Goal: Transaction & Acquisition: Obtain resource

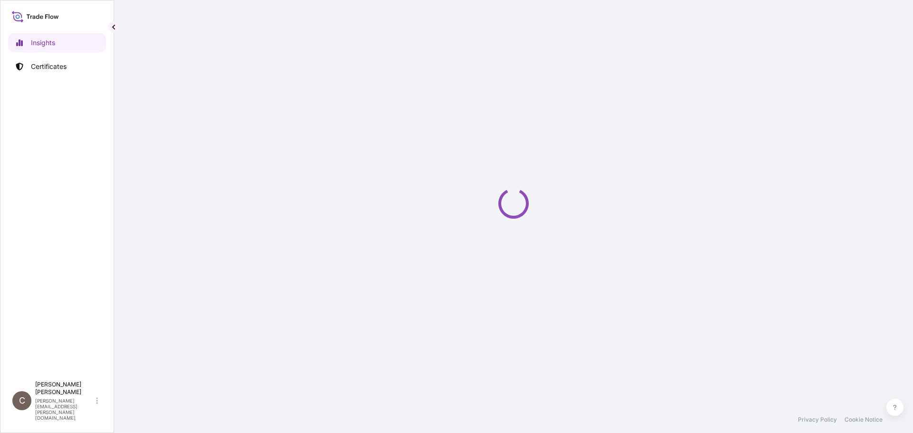
select select "2025"
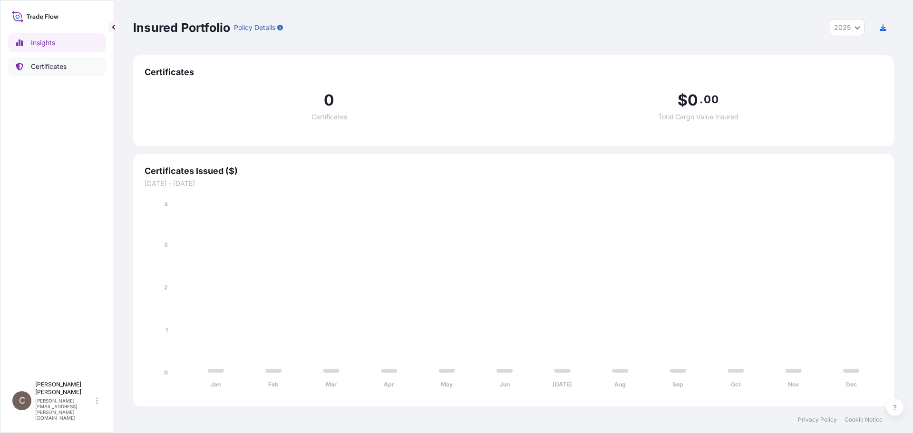
click at [63, 67] on p "Certificates" at bounding box center [49, 67] width 36 height 10
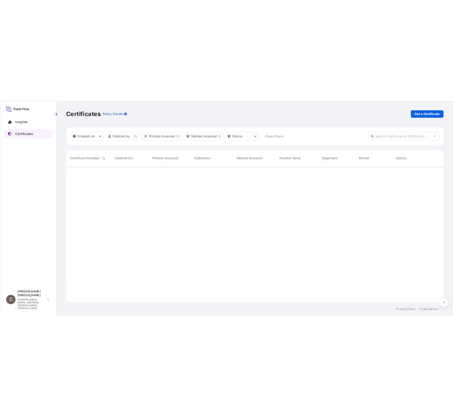
scroll to position [271, 754]
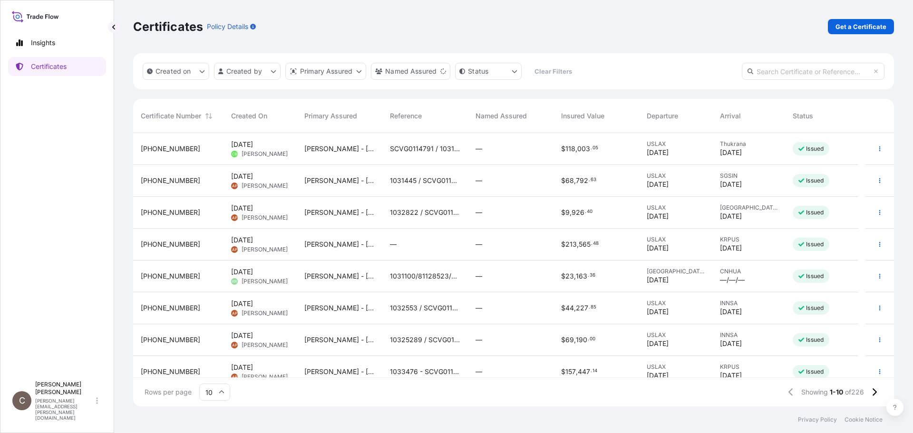
click at [864, 34] on div "Certificates Policy Details Get a Certificate" at bounding box center [513, 26] width 761 height 53
click at [868, 24] on p "Get a Certificate" at bounding box center [860, 27] width 51 height 10
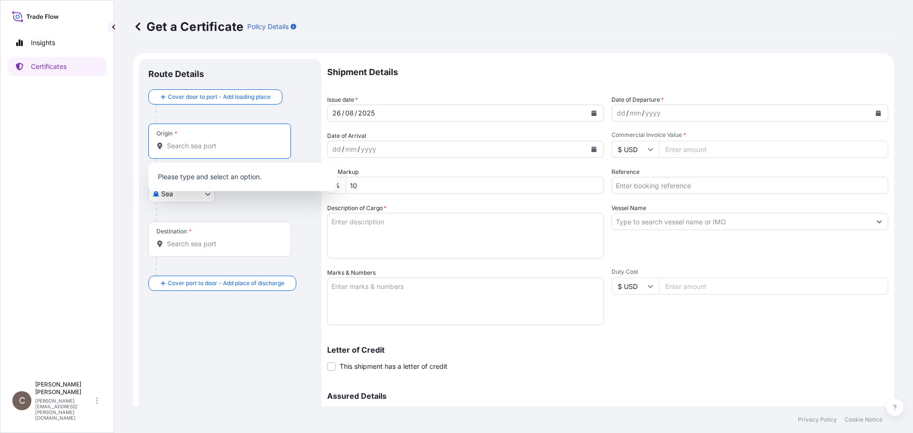
click at [189, 148] on input "Origin *" at bounding box center [223, 146] width 112 height 10
click at [167, 198] on body "0 options available. Insights Certificates C Colleen Wesley colleen.wesley@dsv.…" at bounding box center [456, 216] width 913 height 433
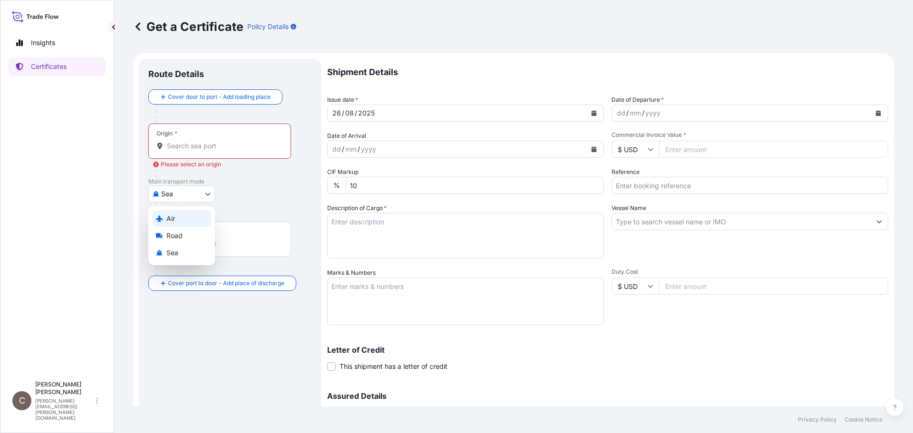
click at [167, 220] on span "Air" at bounding box center [170, 219] width 9 height 10
select select "Air"
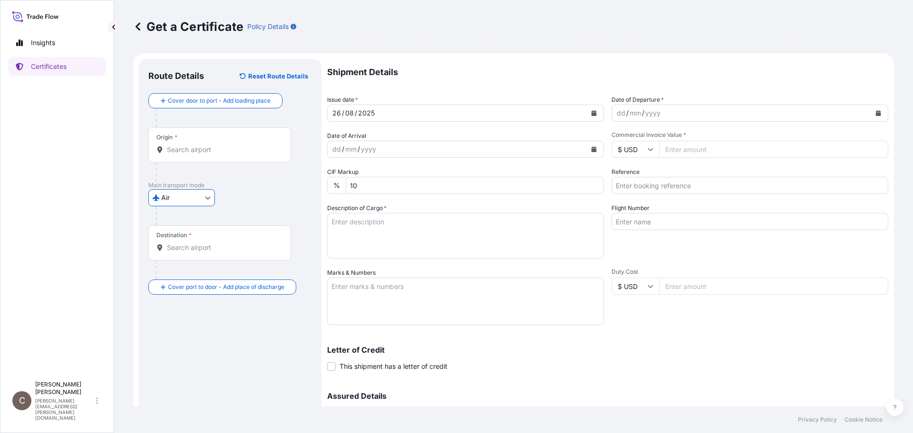
click at [189, 150] on input "Origin *" at bounding box center [223, 150] width 112 height 10
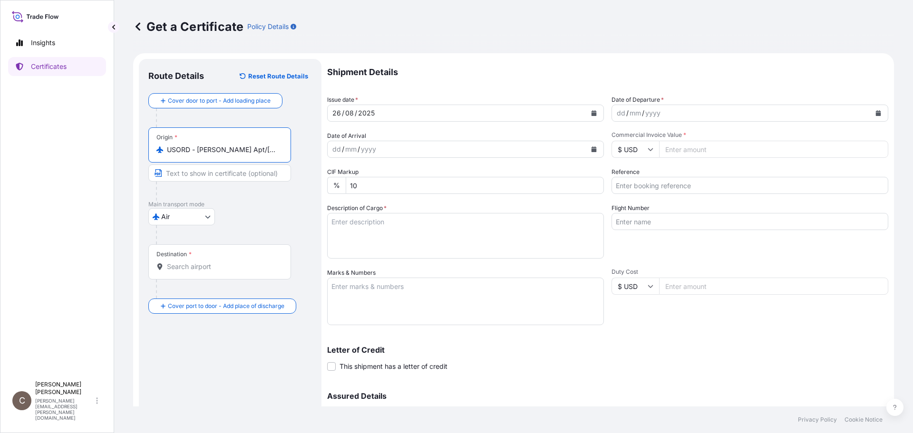
type input "USORD - OHare Apt/Chicago, United States"
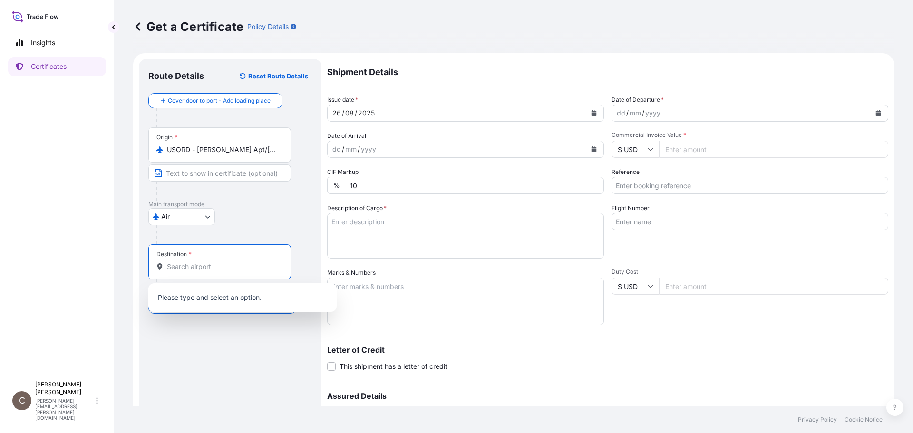
click at [189, 267] on input "Destination *" at bounding box center [223, 267] width 112 height 10
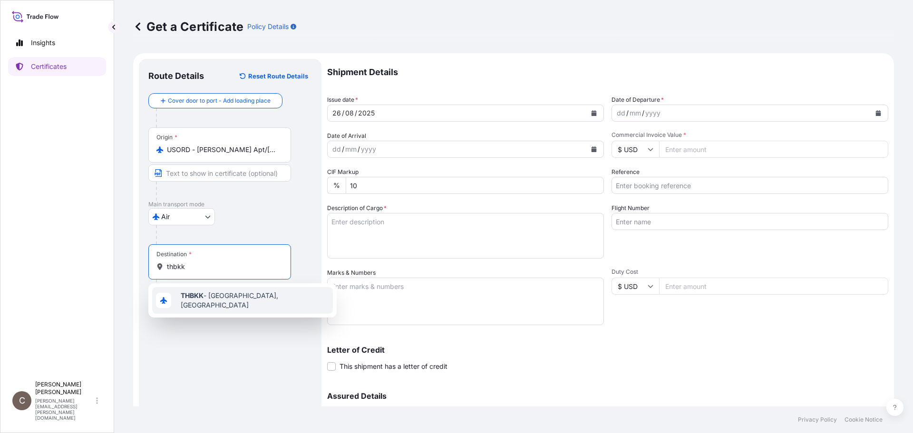
click at [252, 299] on span "THBKK - Bangkok, Thailand" at bounding box center [255, 300] width 148 height 19
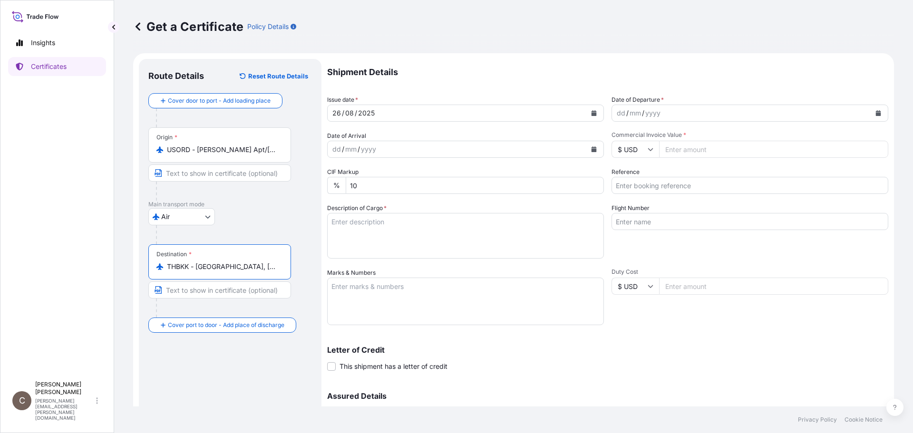
type input "THBKK - Bangkok, Thailand"
click at [876, 113] on icon "Calendar" at bounding box center [878, 113] width 5 height 6
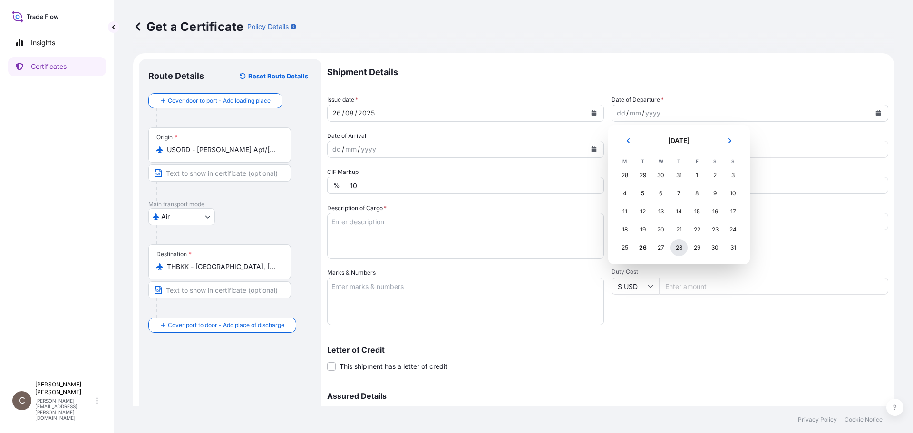
click at [681, 245] on div "28" at bounding box center [678, 247] width 17 height 17
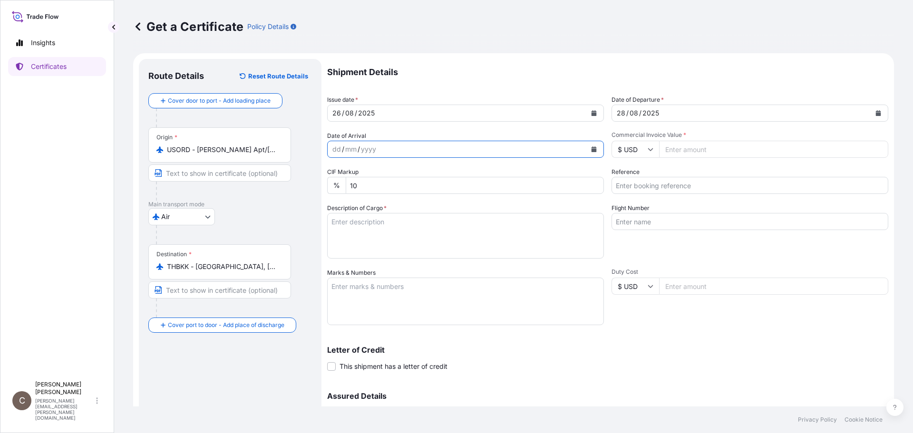
click at [592, 145] on button "Calendar" at bounding box center [593, 149] width 15 height 15
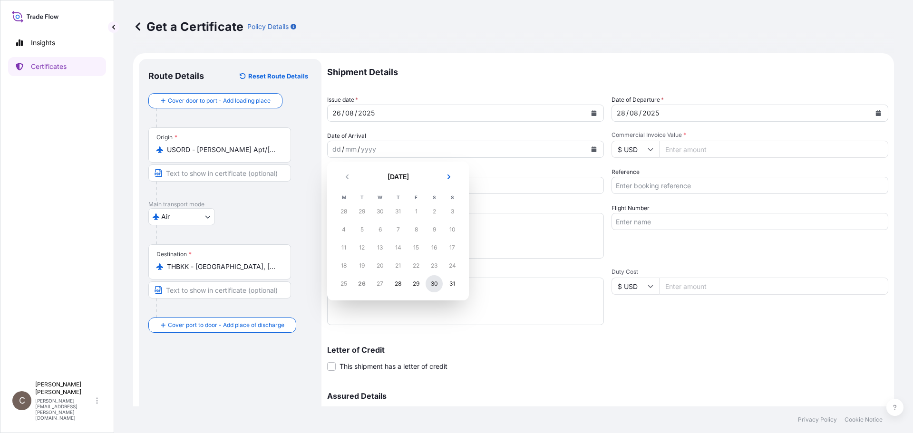
click at [428, 282] on div "30" at bounding box center [433, 283] width 17 height 17
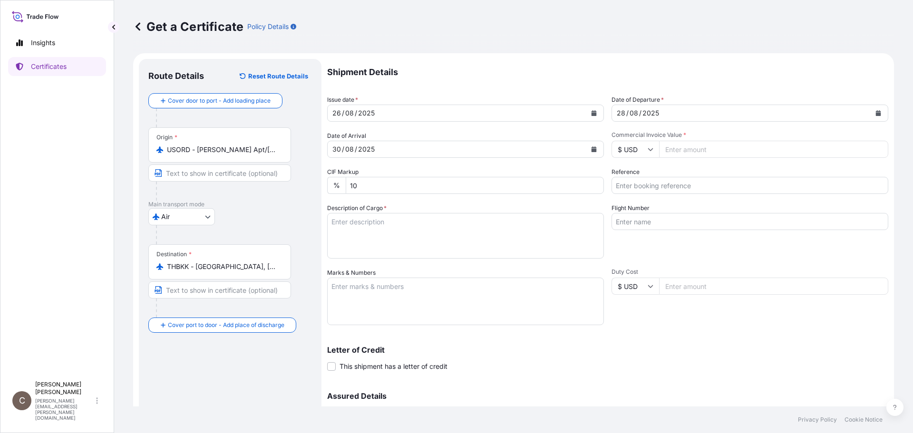
click at [695, 149] on input "Commercial Invoice Value *" at bounding box center [773, 149] width 229 height 17
click at [693, 143] on input "Commercial Invoice Value *" at bounding box center [773, 149] width 229 height 17
type input "50569.25"
click at [383, 219] on textarea "Description of Cargo *" at bounding box center [465, 236] width 277 height 46
paste textarea "KELCOGEL HM-B[N],"
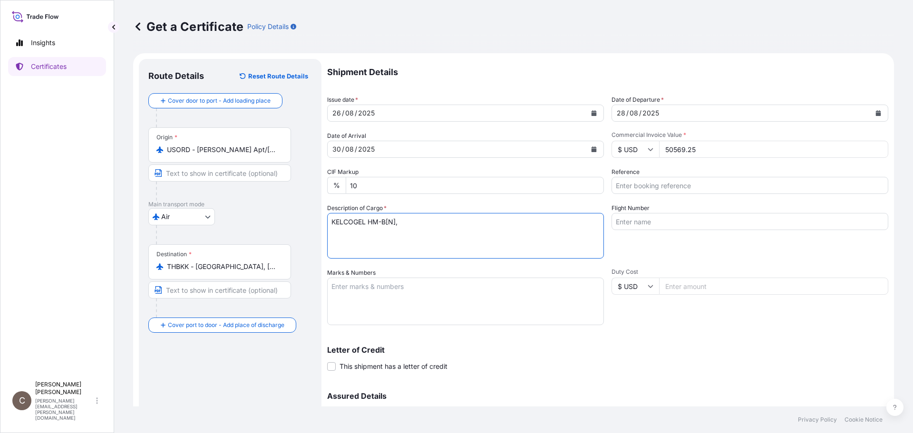
type textarea "KELCOGEL HM-B[N],"
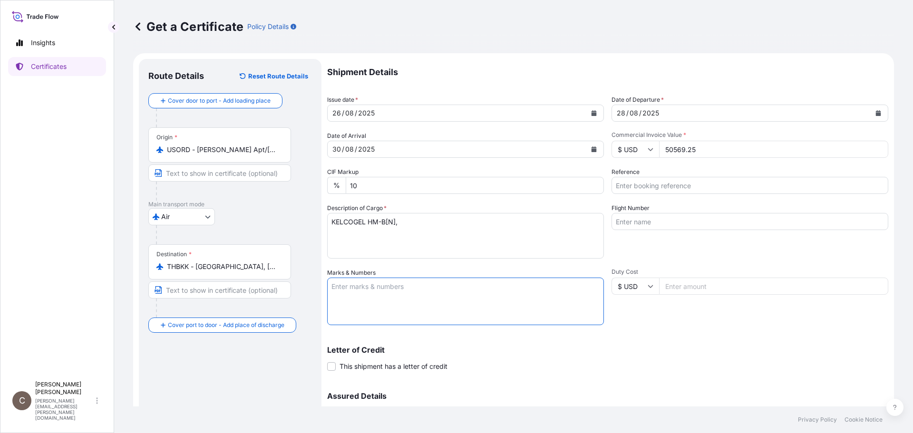
click at [359, 295] on textarea "Marks & Numbers" at bounding box center [465, 302] width 277 height 48
click at [390, 291] on textarea "Marks & Numbers" at bounding box center [465, 302] width 277 height 48
paste textarea "W.G.E. BANGKOK"
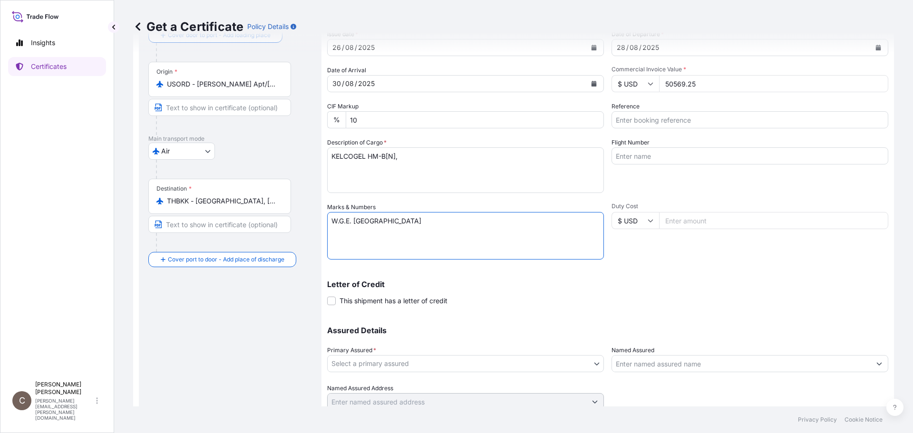
scroll to position [102, 0]
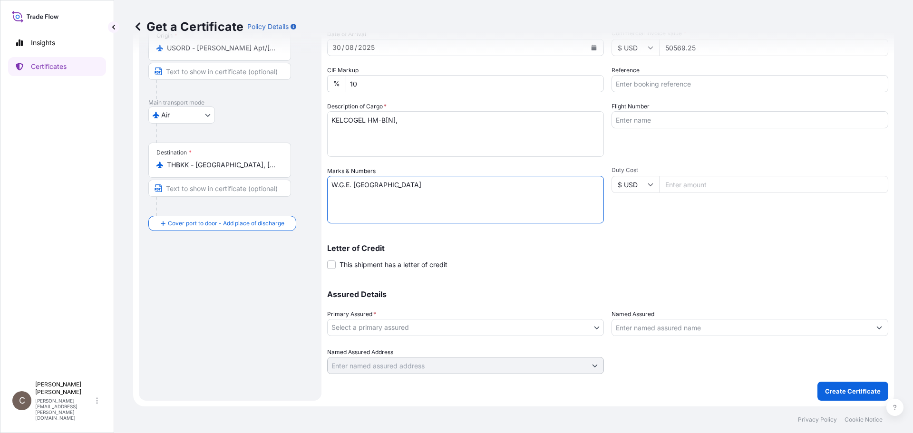
type textarea "W.G.E. BANGKOK"
click at [448, 321] on body "Insights Certificates C Colleen Wesley colleen.wesley@dsv.com Get a Certificate…" at bounding box center [456, 216] width 913 height 433
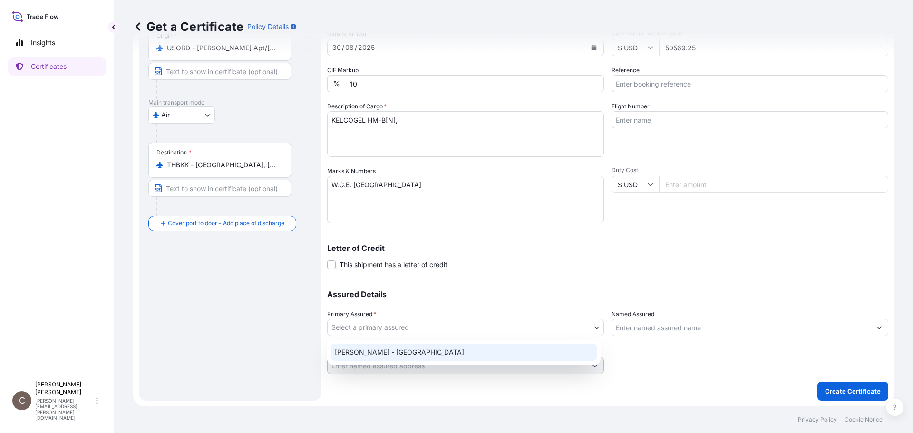
click at [402, 354] on div "CP Kelco - USA" at bounding box center [464, 352] width 266 height 17
select select "31650"
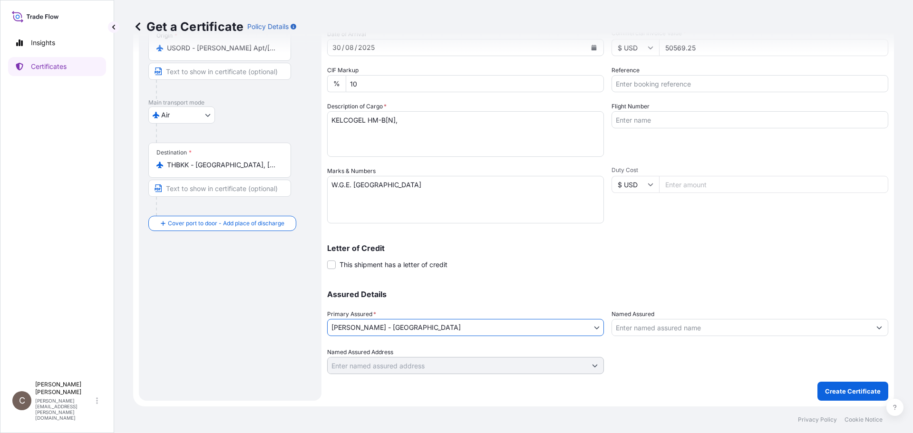
click at [691, 219] on div "Duty Cost $ USD" at bounding box center [749, 194] width 277 height 57
click at [833, 390] on p "Create Certificate" at bounding box center [853, 391] width 56 height 10
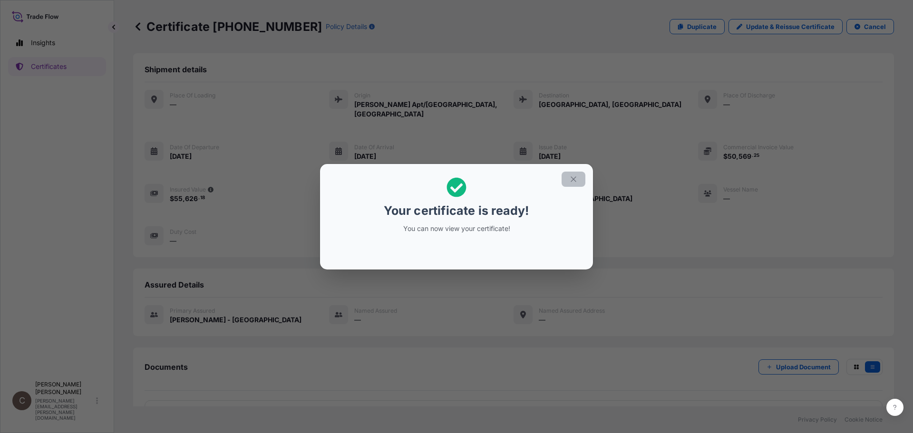
click at [576, 176] on icon "button" at bounding box center [573, 179] width 9 height 9
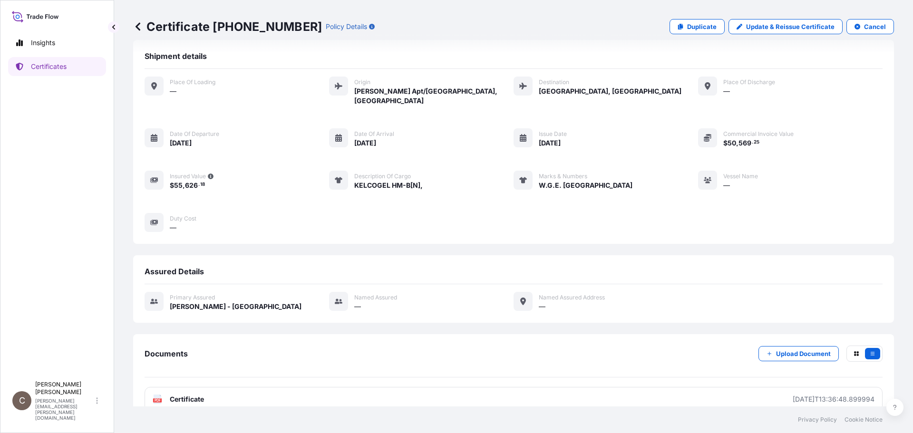
scroll to position [20, 0]
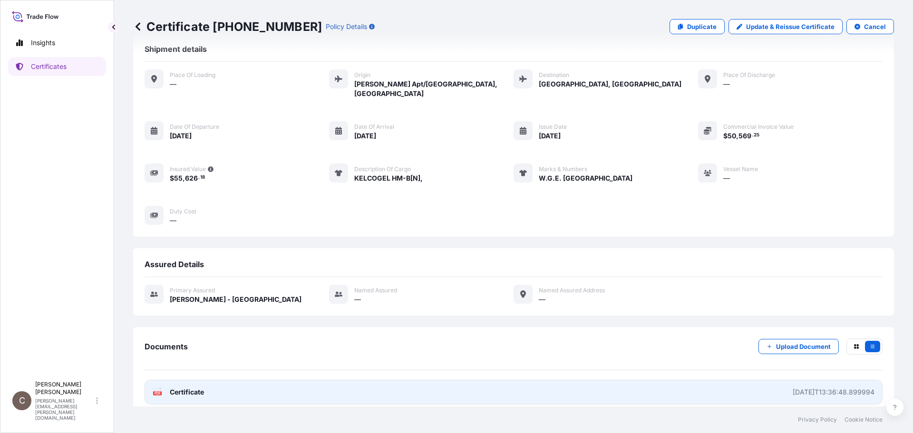
click at [191, 387] on span "Certificate" at bounding box center [187, 392] width 34 height 10
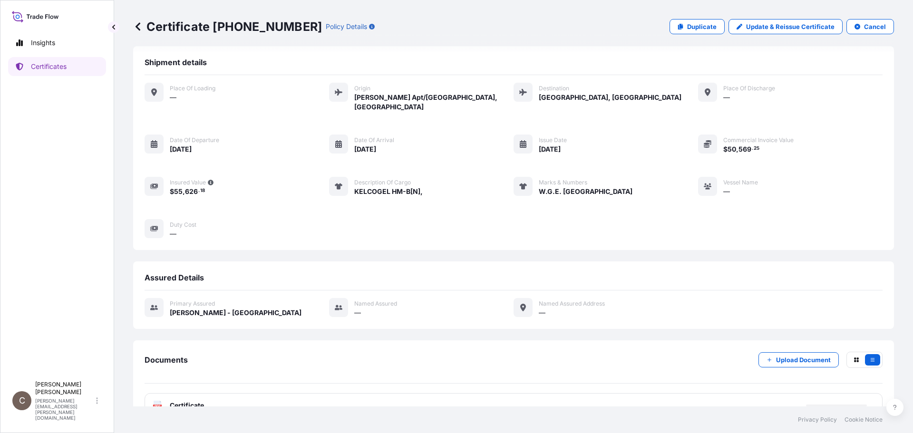
scroll to position [0, 0]
